Goal: Task Accomplishment & Management: Complete application form

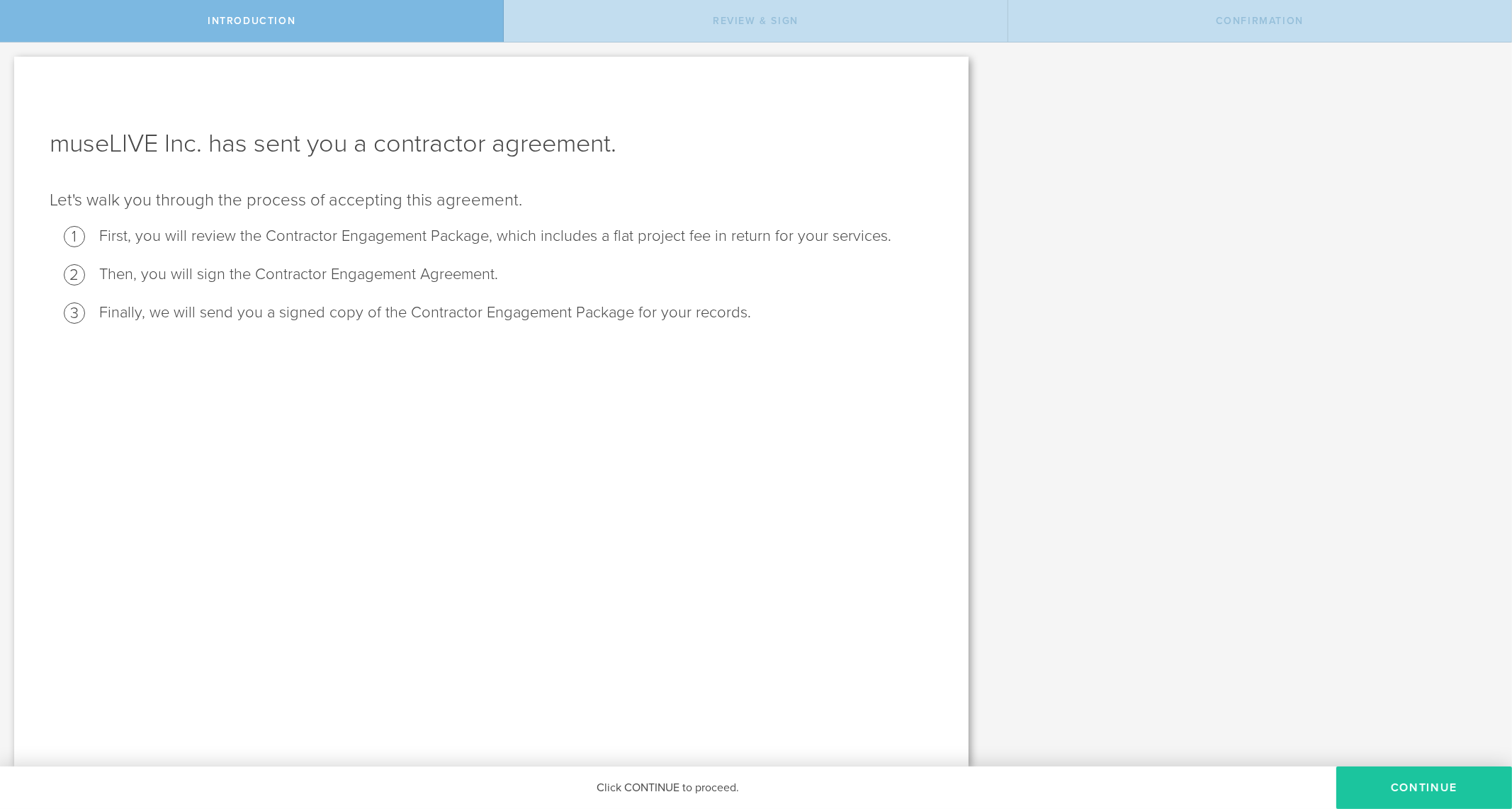
click at [1434, 778] on button "Continue" at bounding box center [1424, 788] width 176 height 42
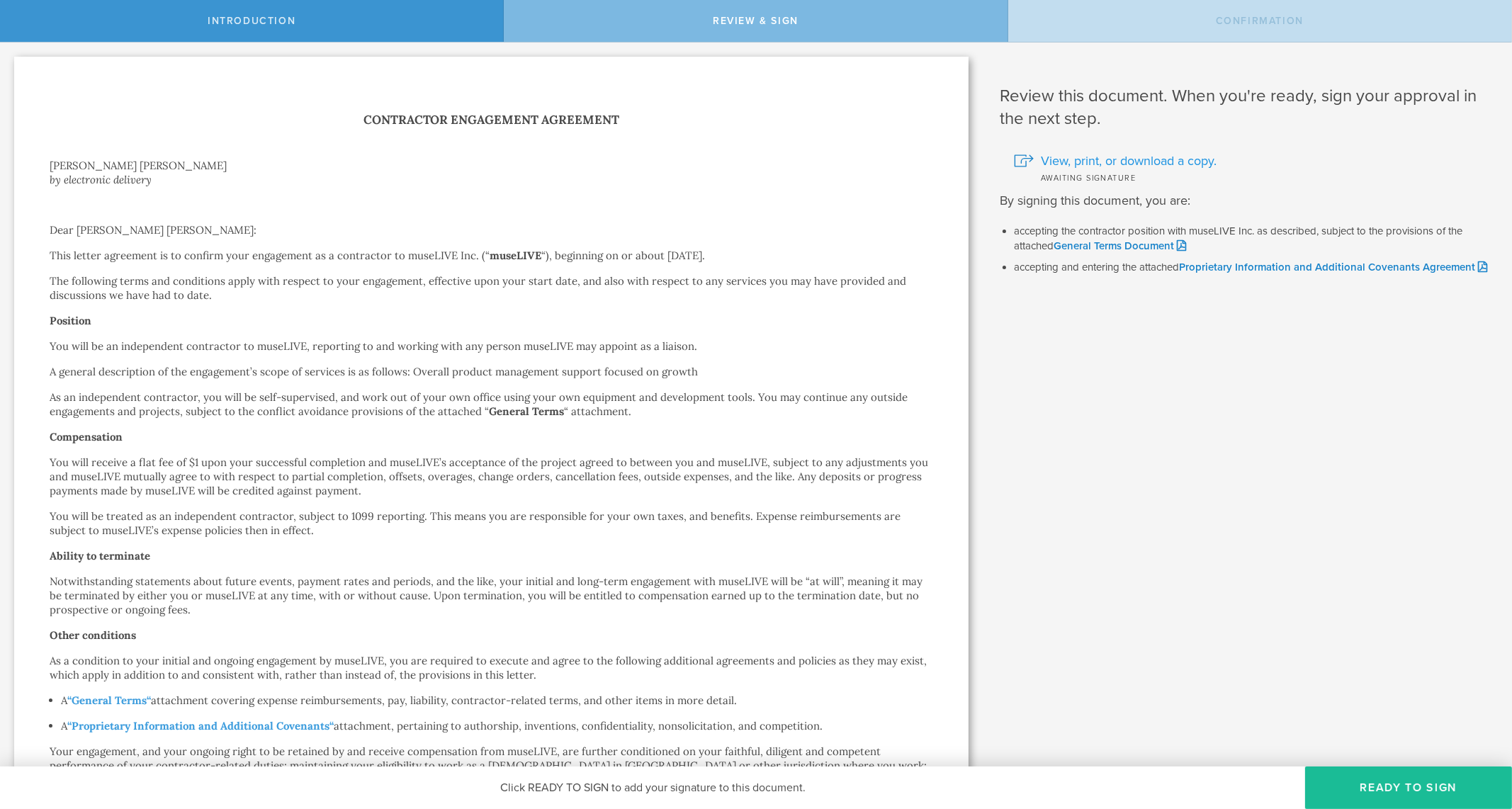
click at [1148, 160] on span "View, print, or download a copy." at bounding box center [1128, 161] width 176 height 18
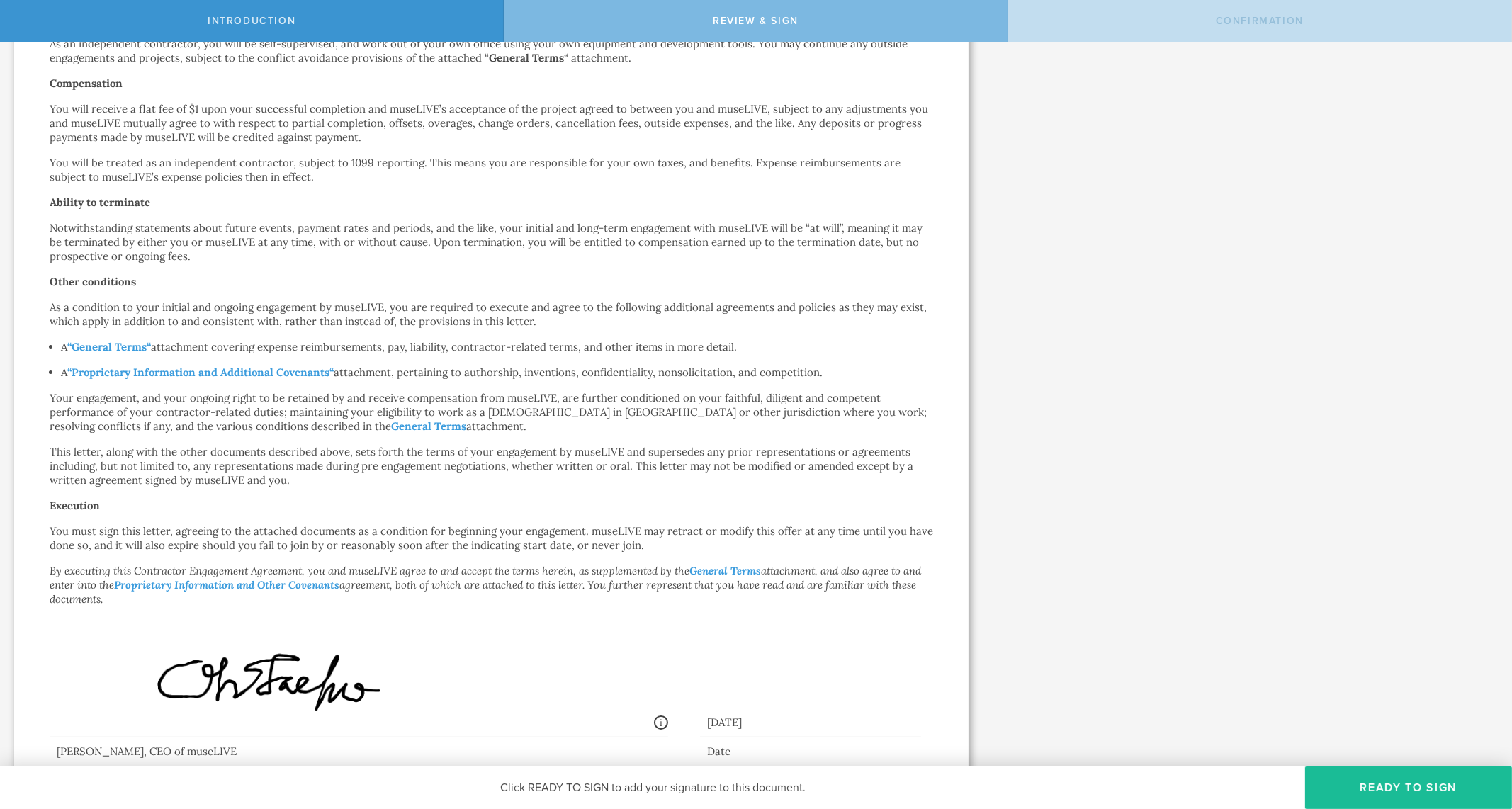
scroll to position [454, 0]
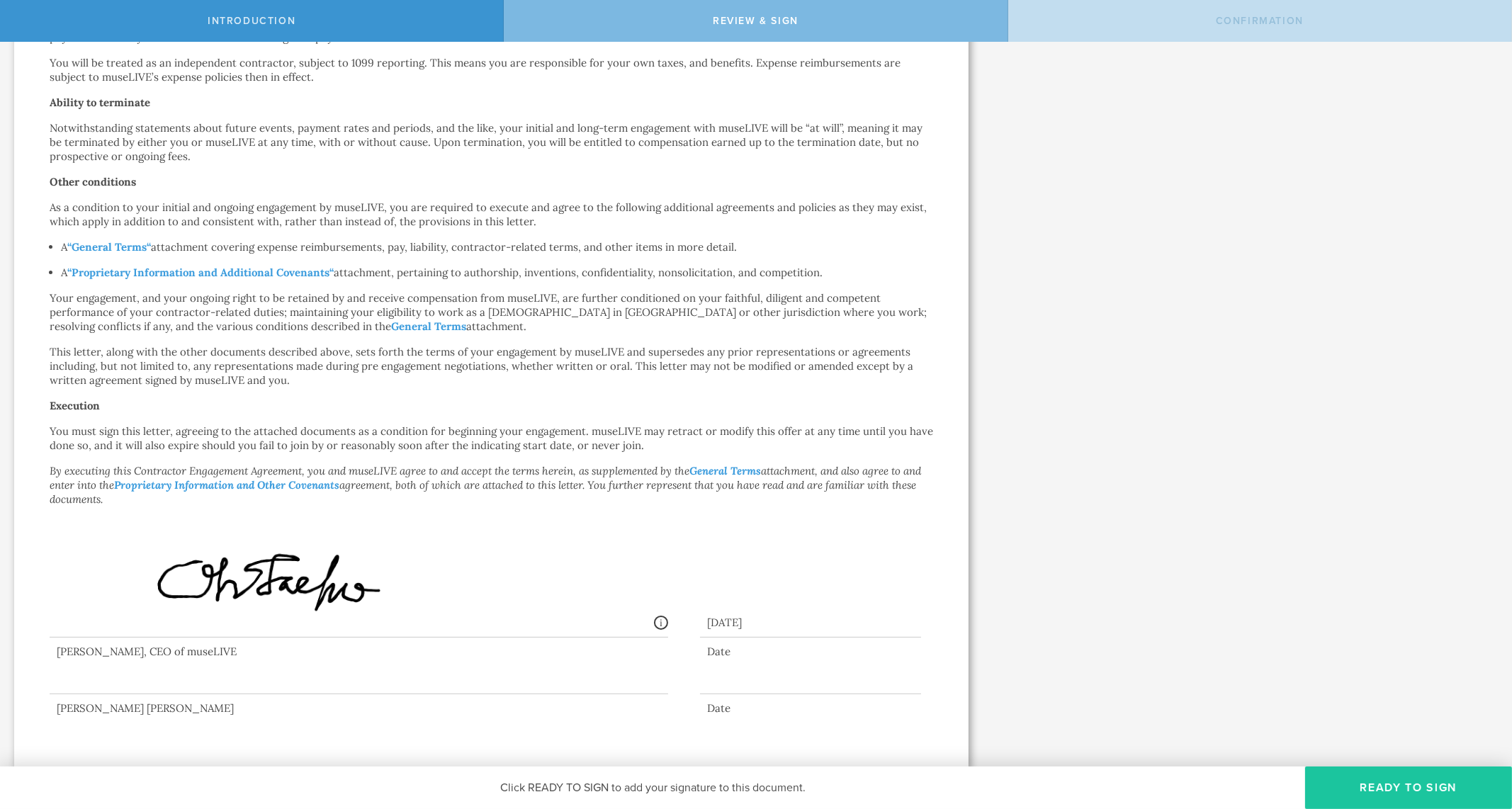
click at [1412, 805] on button "Ready to Sign" at bounding box center [1409, 788] width 207 height 42
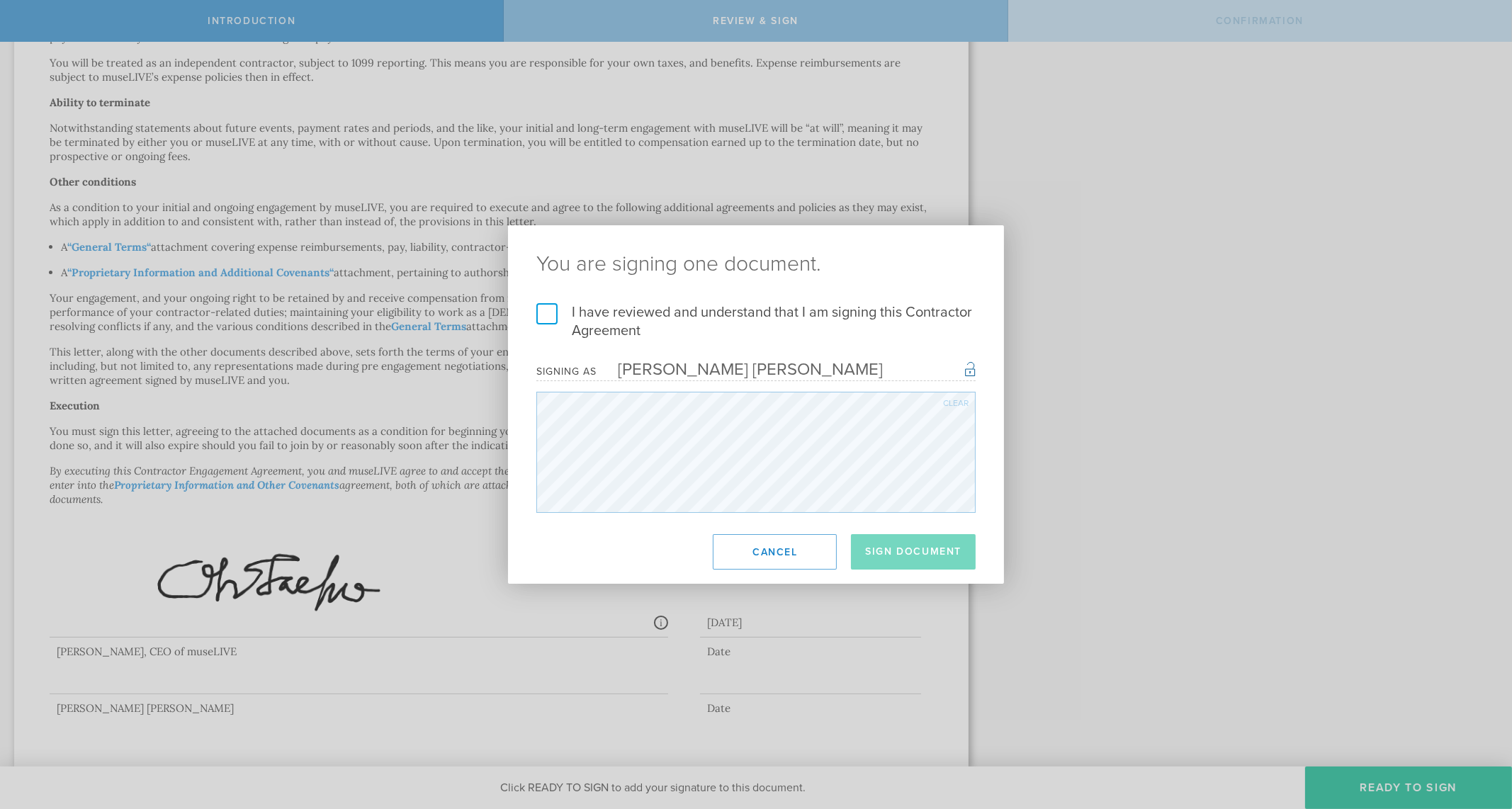
click at [964, 402] on div "Clear" at bounding box center [956, 402] width 26 height 8
click at [552, 314] on label "I have reviewed and understand that I am signing this Contractor Agreement" at bounding box center [756, 322] width 440 height 37
click at [0, 0] on input "I have reviewed and understand that I am signing this Contractor Agreement" at bounding box center [0, 0] width 0 height 0
click at [914, 556] on button "Sign Document" at bounding box center [913, 552] width 125 height 36
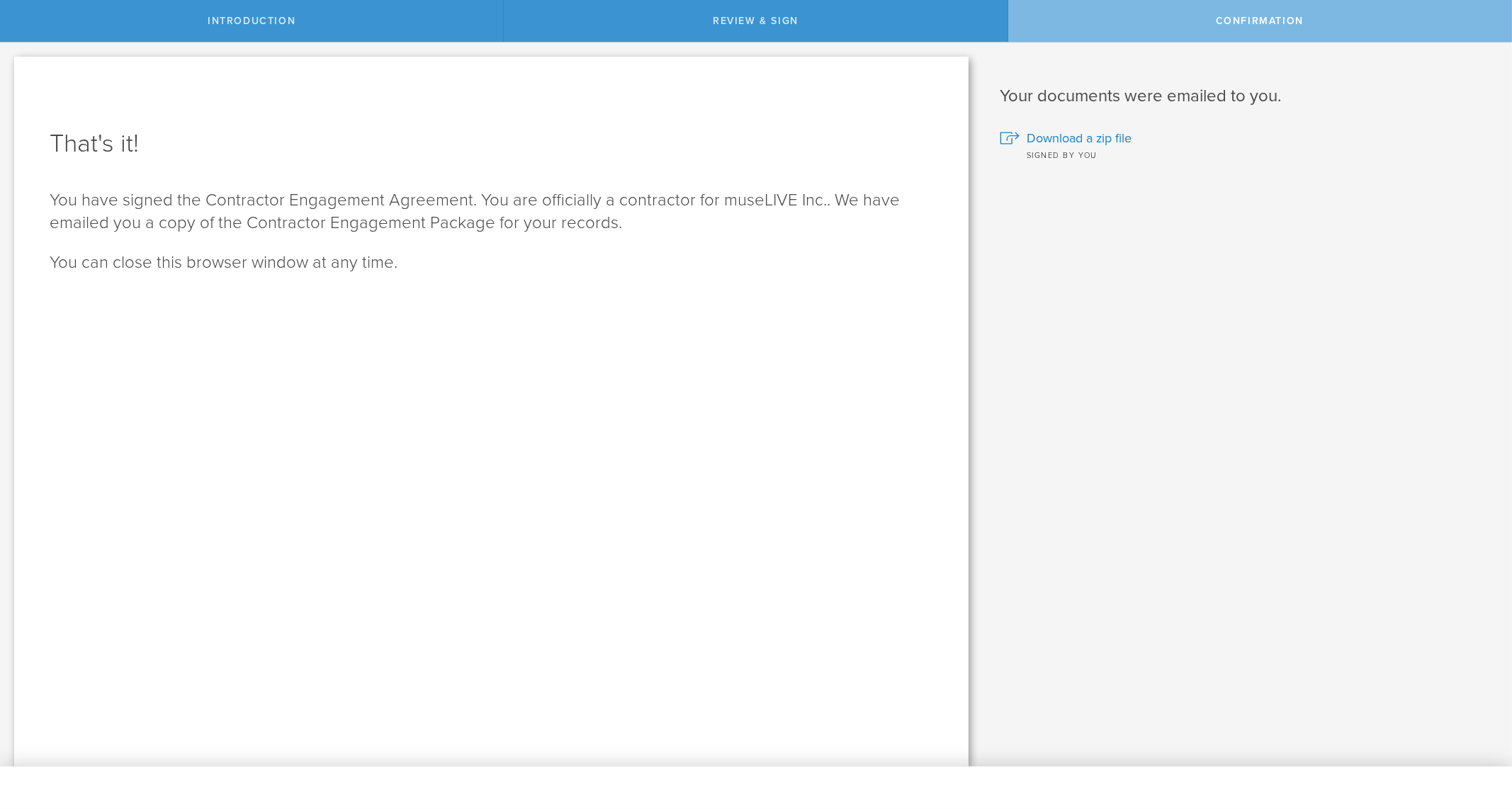
scroll to position [0, 0]
click at [1068, 126] on div "Download a zip file Signed by you" at bounding box center [1245, 135] width 491 height 54
click at [1068, 139] on span "Download a zip file" at bounding box center [1079, 138] width 104 height 18
